Goal: Transaction & Acquisition: Purchase product/service

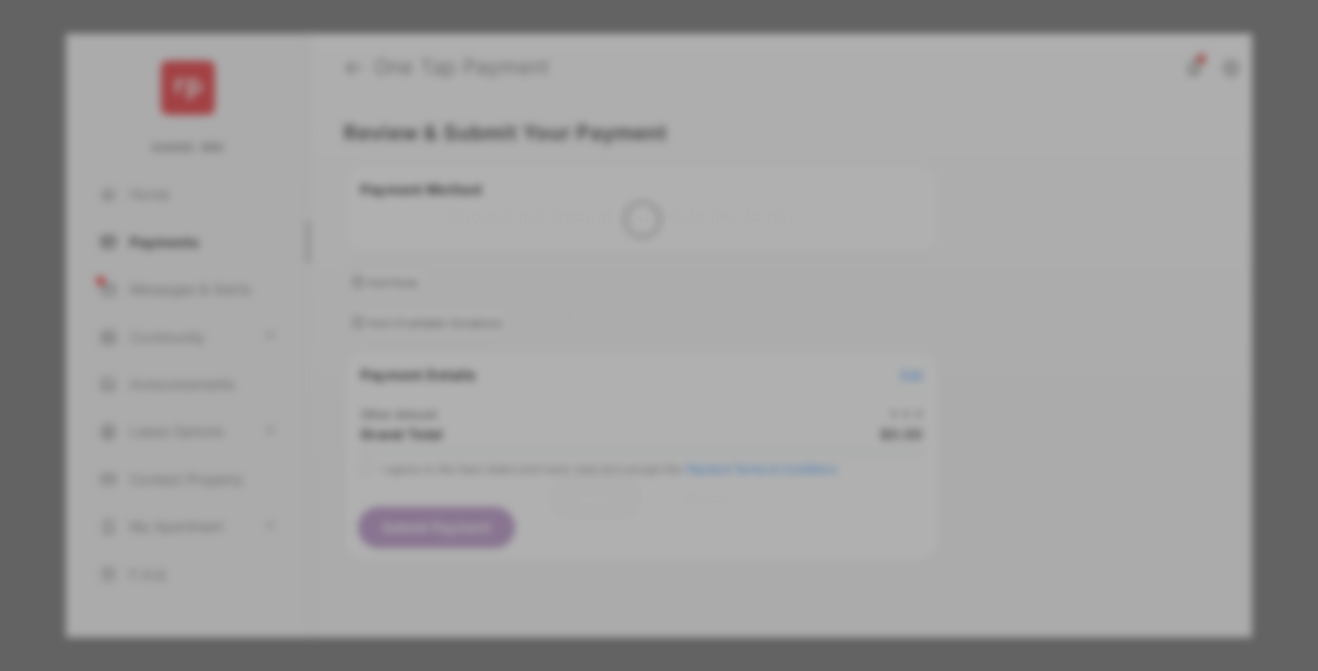
click at [624, 305] on div "Other Amount" at bounding box center [624, 318] width 305 height 32
type input "**"
click at [595, 475] on button "Save" at bounding box center [595, 497] width 94 height 45
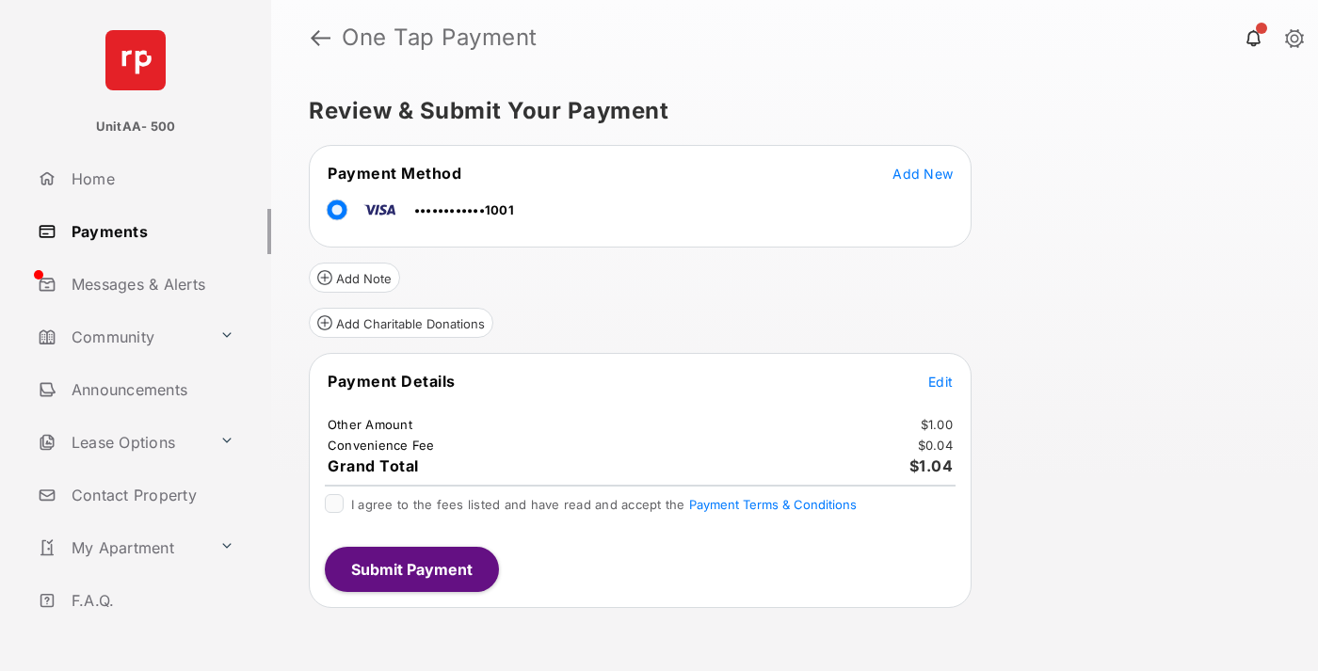
click at [941, 381] on span "Edit" at bounding box center [940, 382] width 24 height 16
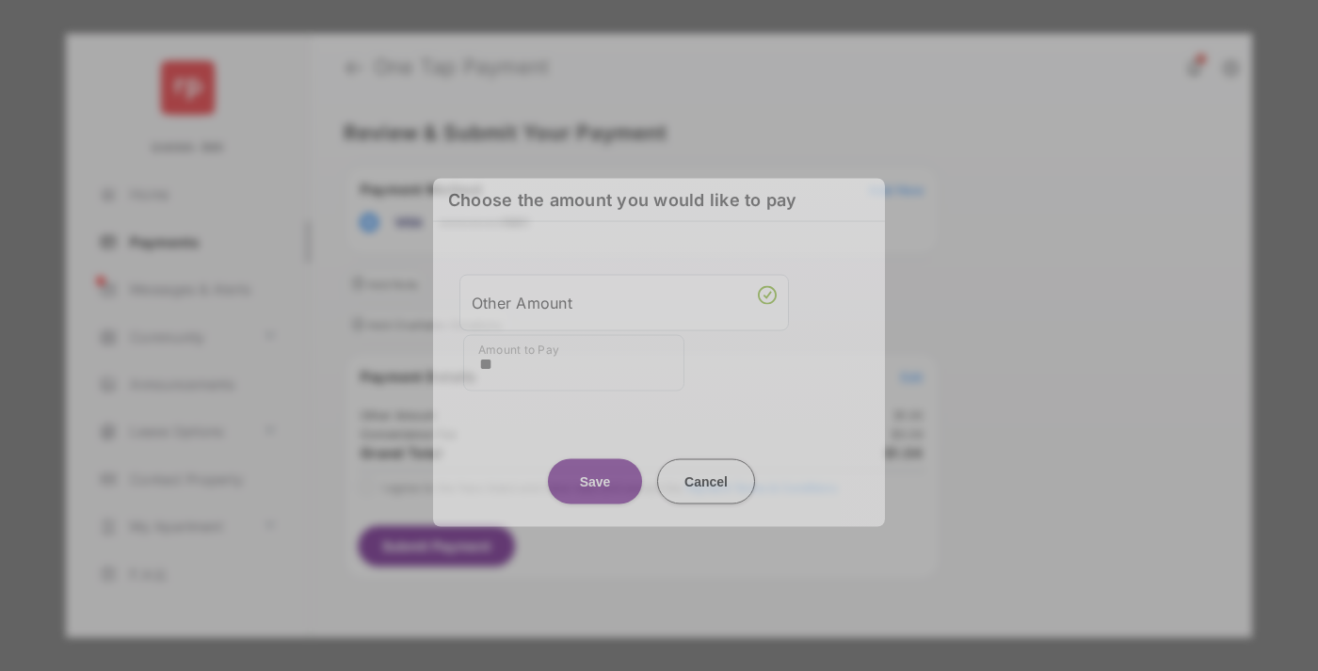
click at [595, 481] on button "Save" at bounding box center [595, 481] width 94 height 45
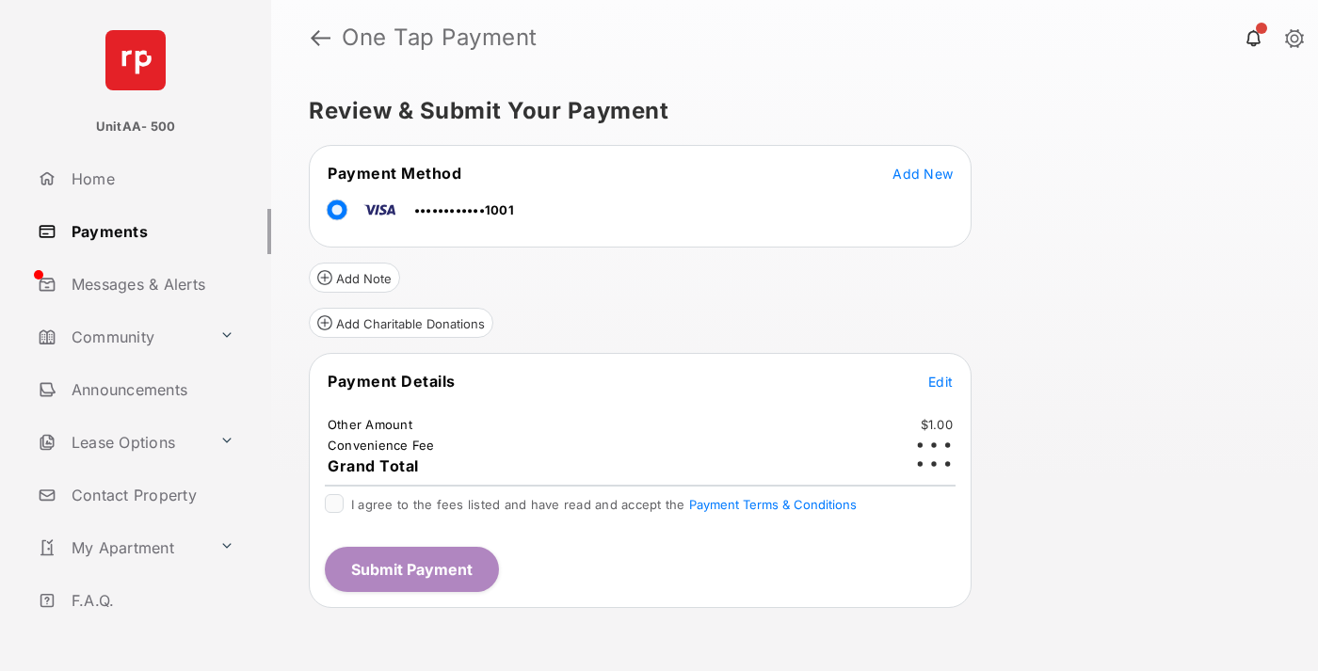
click at [411, 569] on button "Submit Payment" at bounding box center [412, 569] width 174 height 45
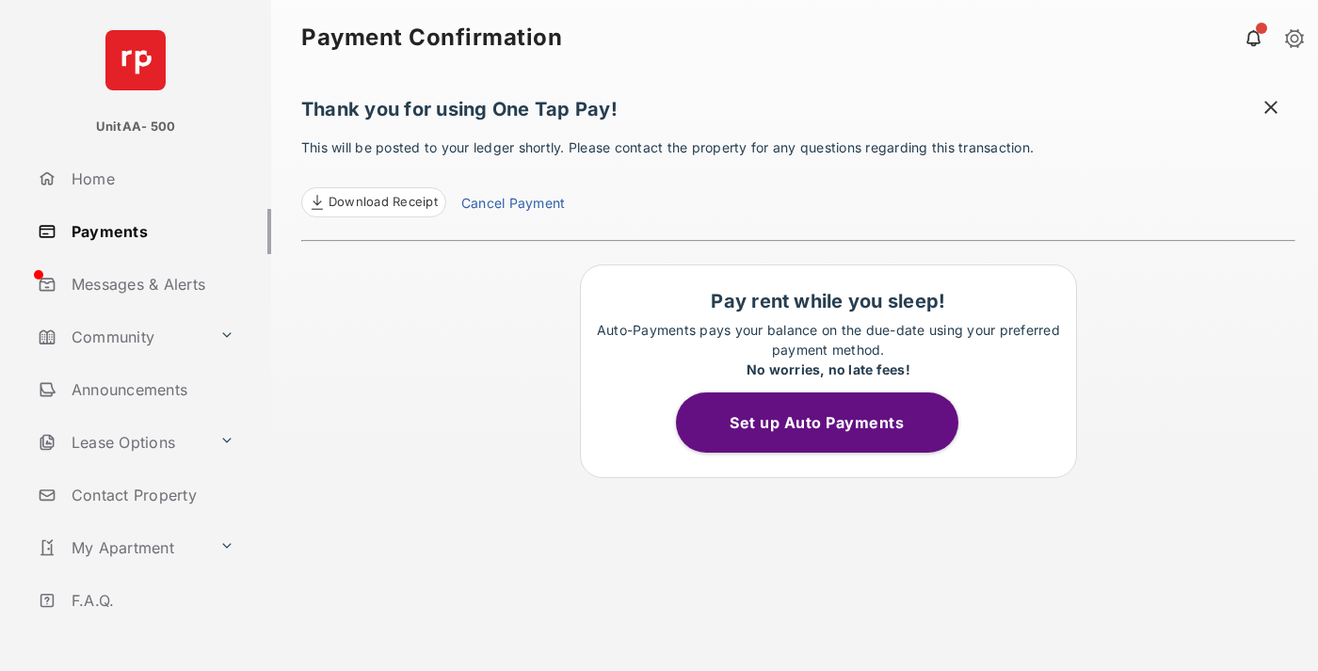
click at [147, 231] on link "Payments" at bounding box center [150, 231] width 241 height 45
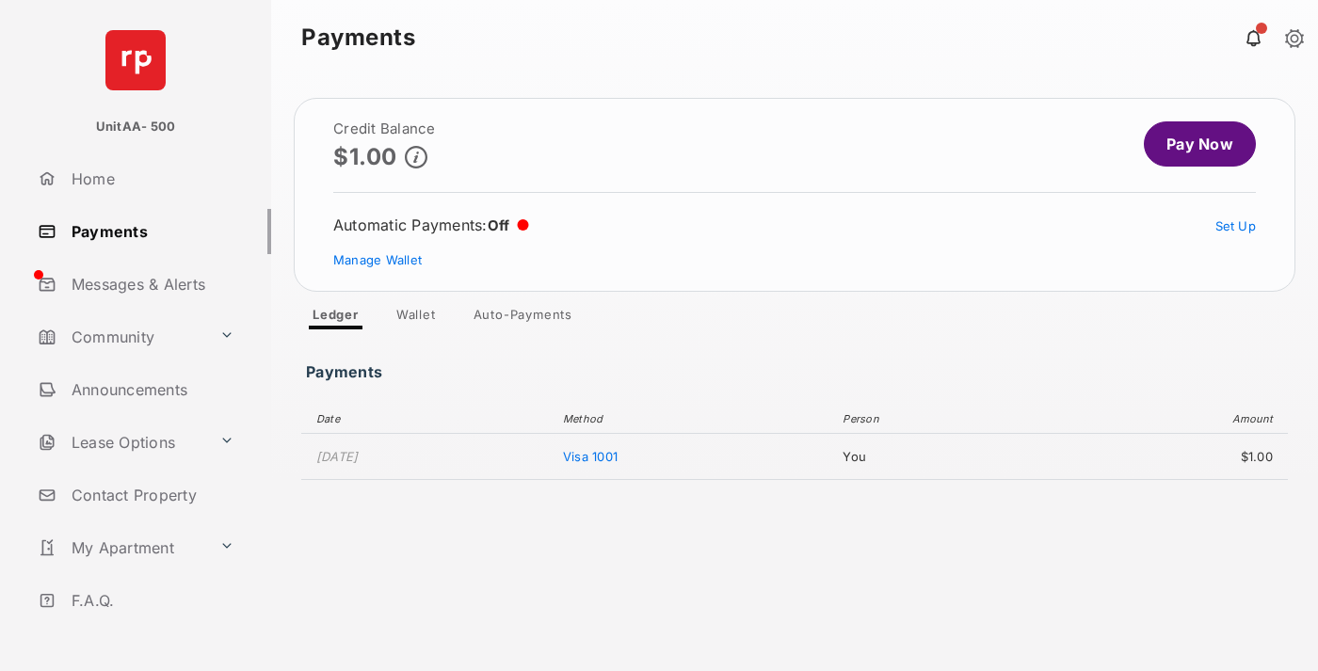
click at [1192, 144] on link "Pay Now" at bounding box center [1200, 143] width 112 height 45
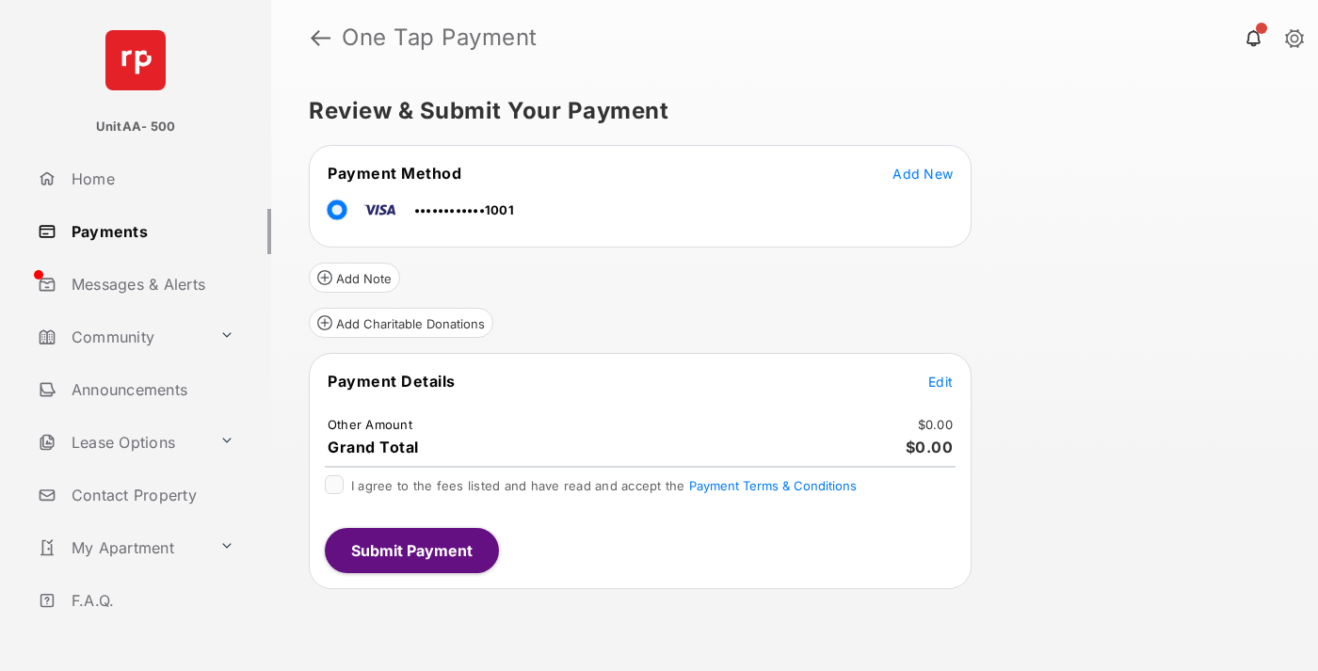
click at [941, 381] on span "Edit" at bounding box center [940, 382] width 24 height 16
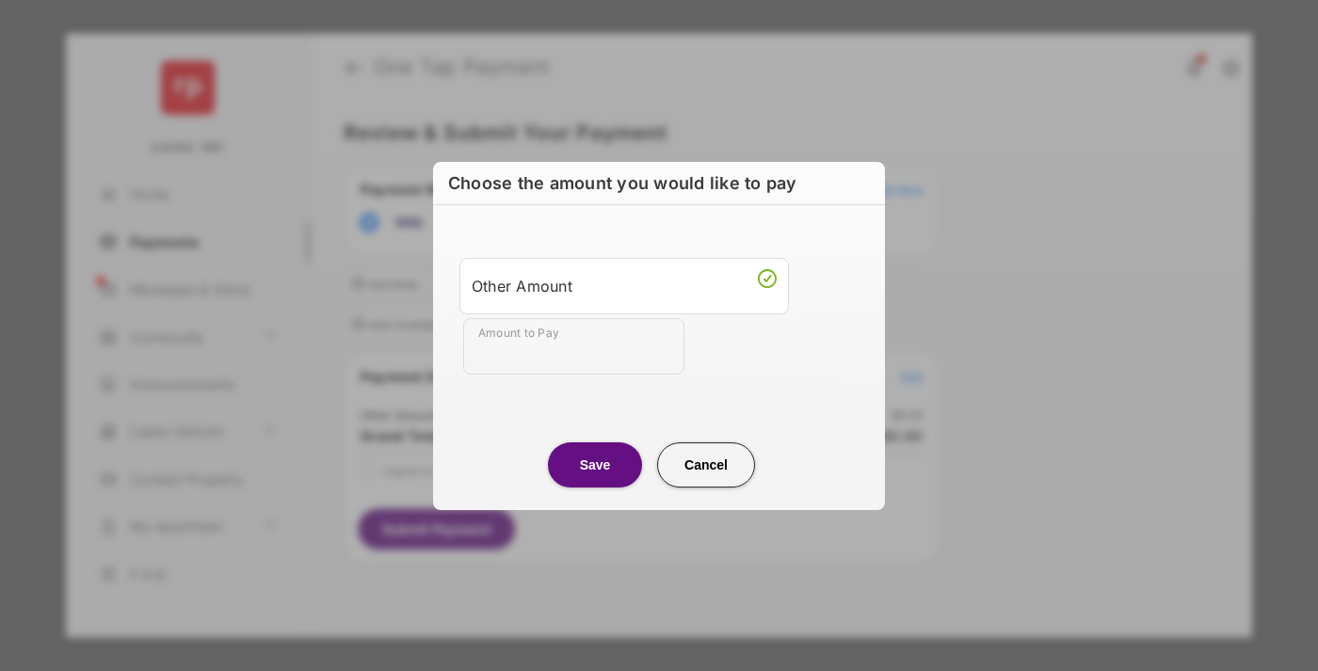
click at [624, 285] on div "Other Amount" at bounding box center [624, 286] width 305 height 32
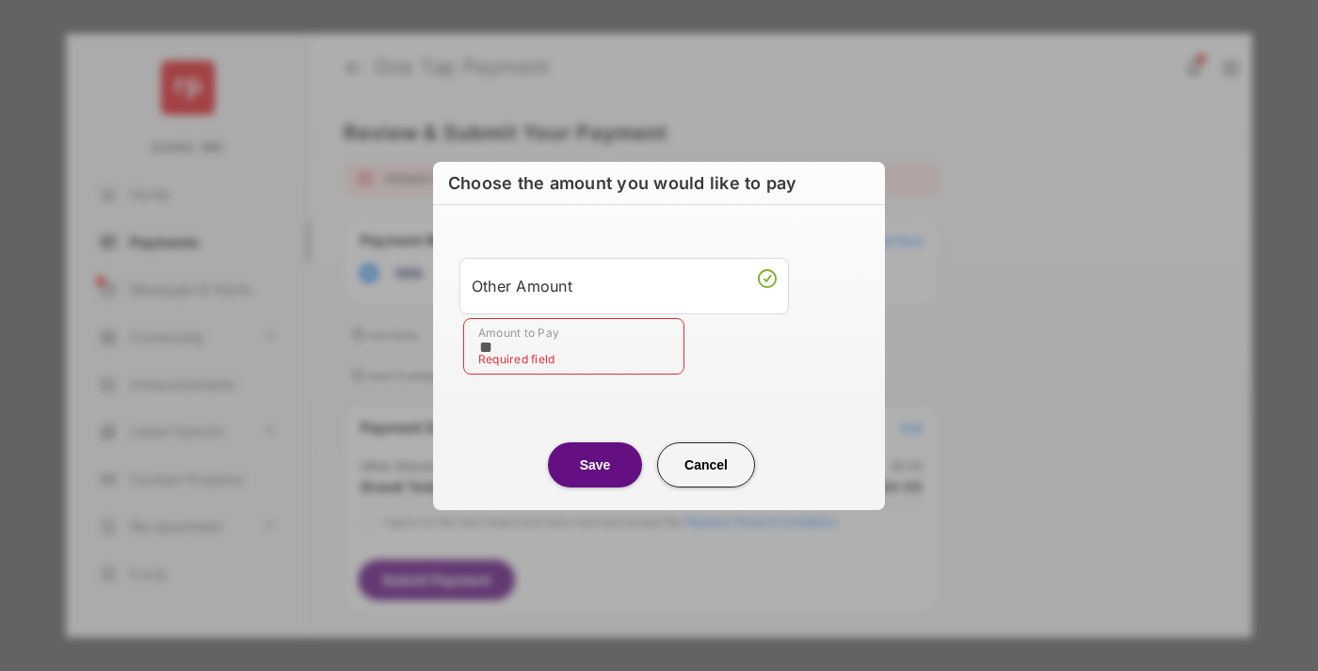
type input "**"
click at [595, 464] on button "Save" at bounding box center [595, 465] width 94 height 45
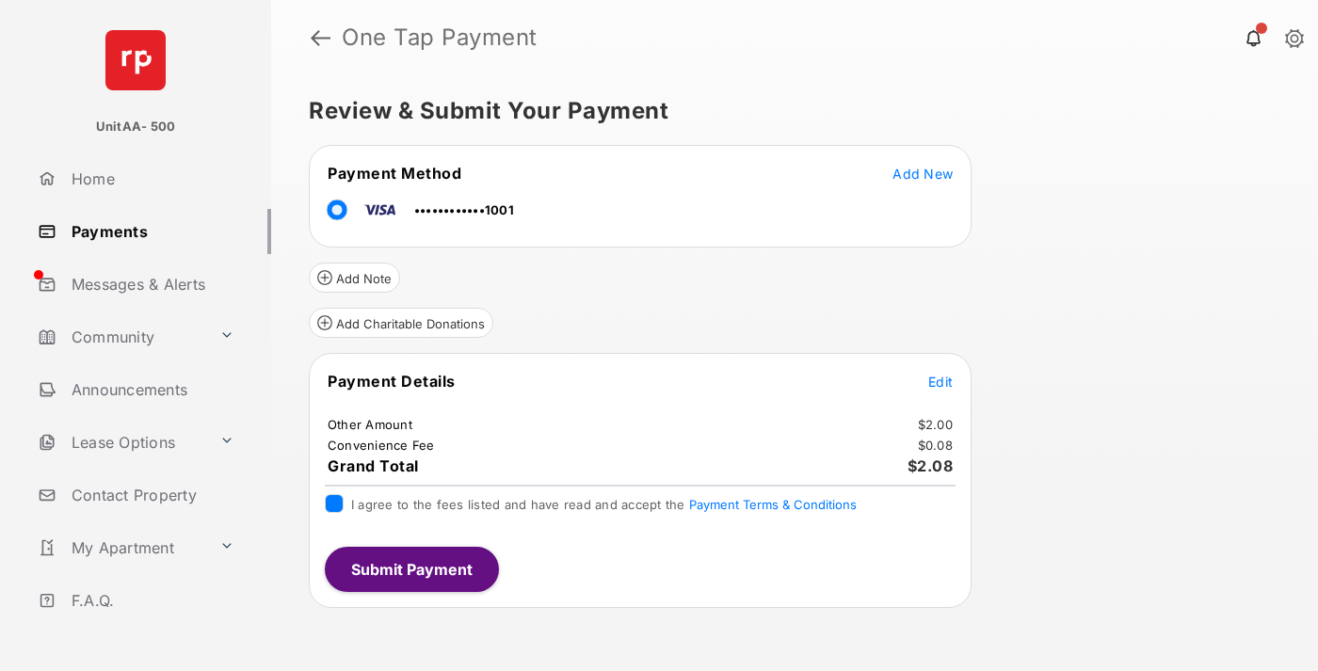
click at [411, 569] on button "Submit Payment" at bounding box center [412, 569] width 174 height 45
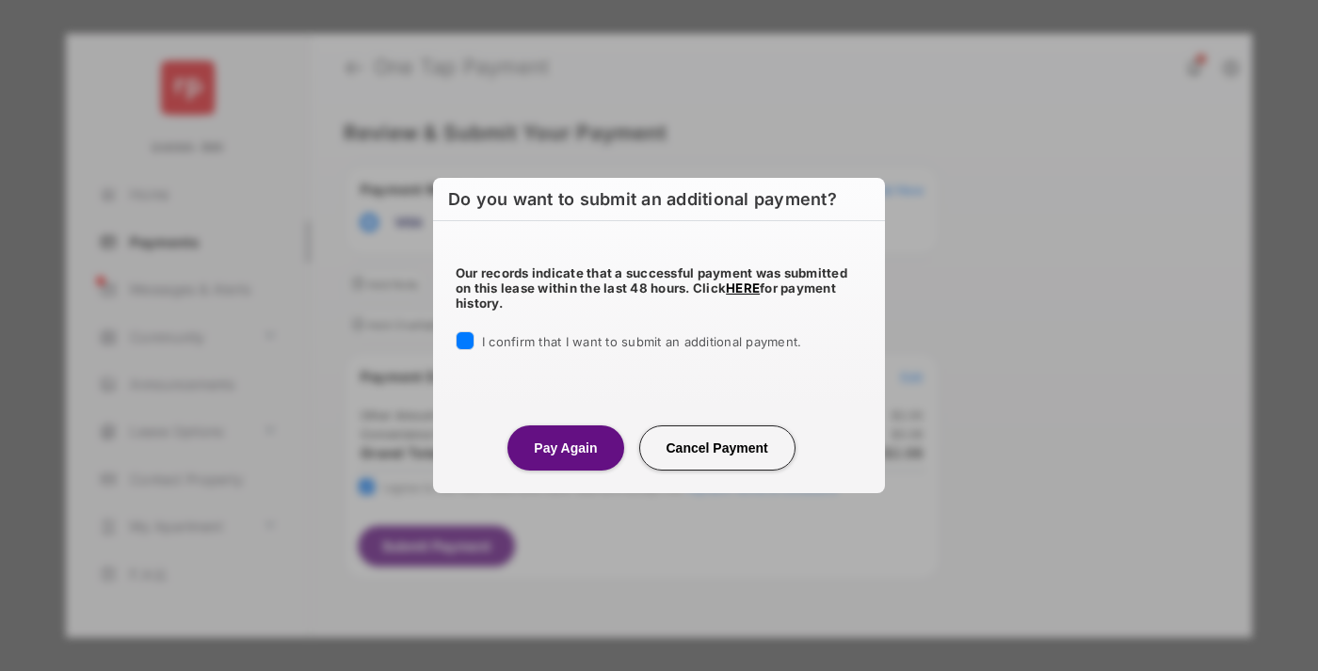
click at [565, 447] on button "Pay Again" at bounding box center [566, 448] width 116 height 45
